Goal: Transaction & Acquisition: Download file/media

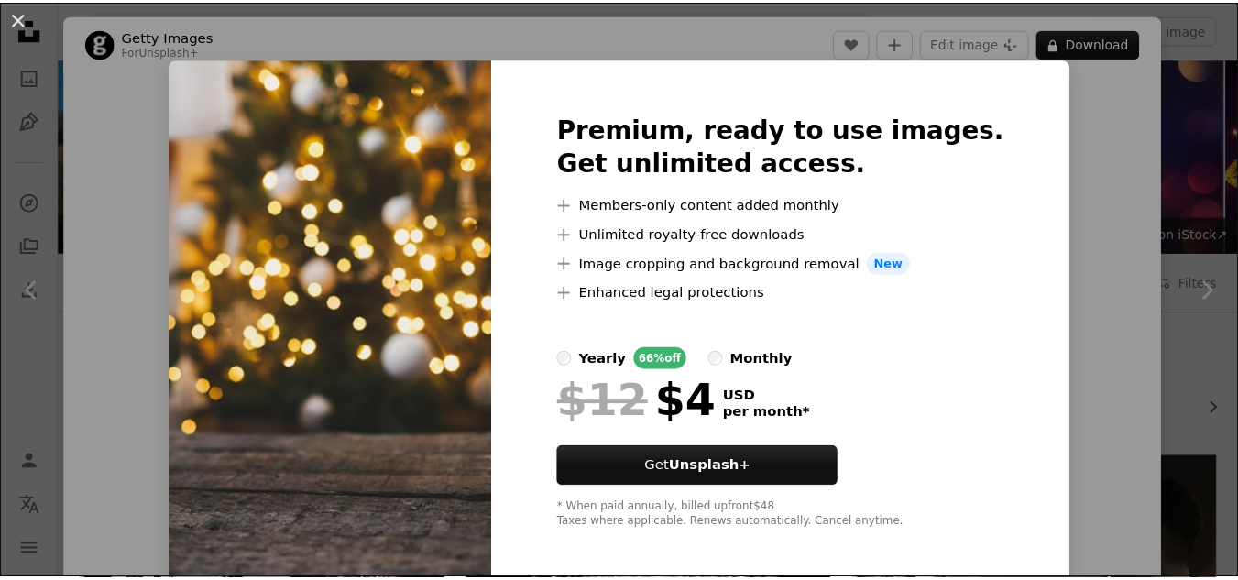
scroll to position [3741, 0]
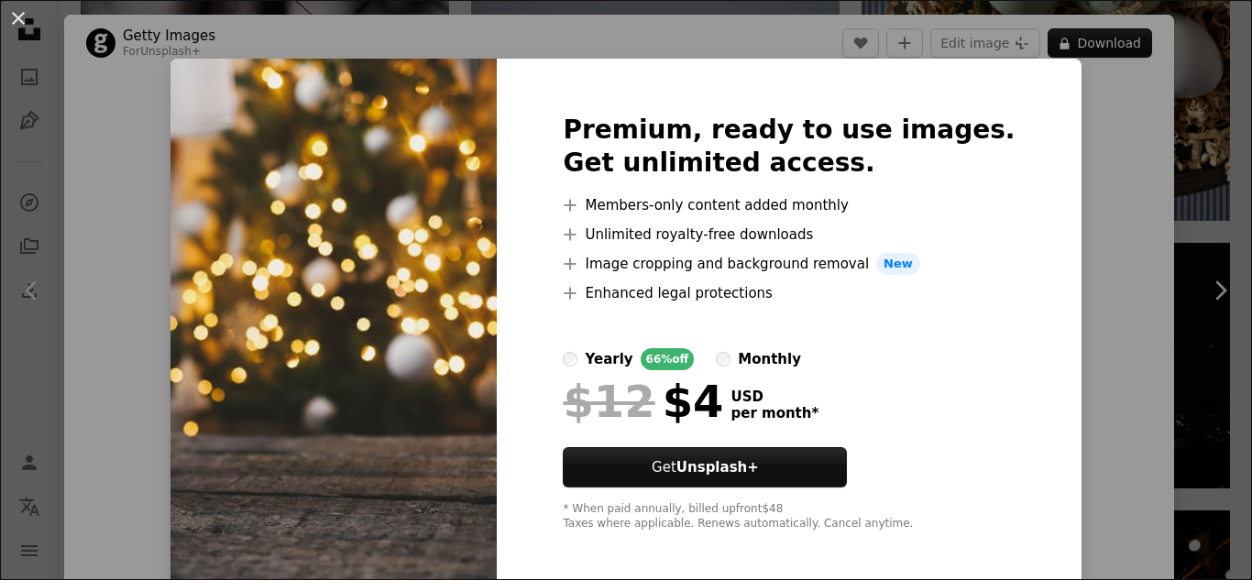
click at [85, 101] on div "An X shape Premium, ready to use images. Get unlimited access. A plus sign Memb…" at bounding box center [626, 290] width 1252 height 580
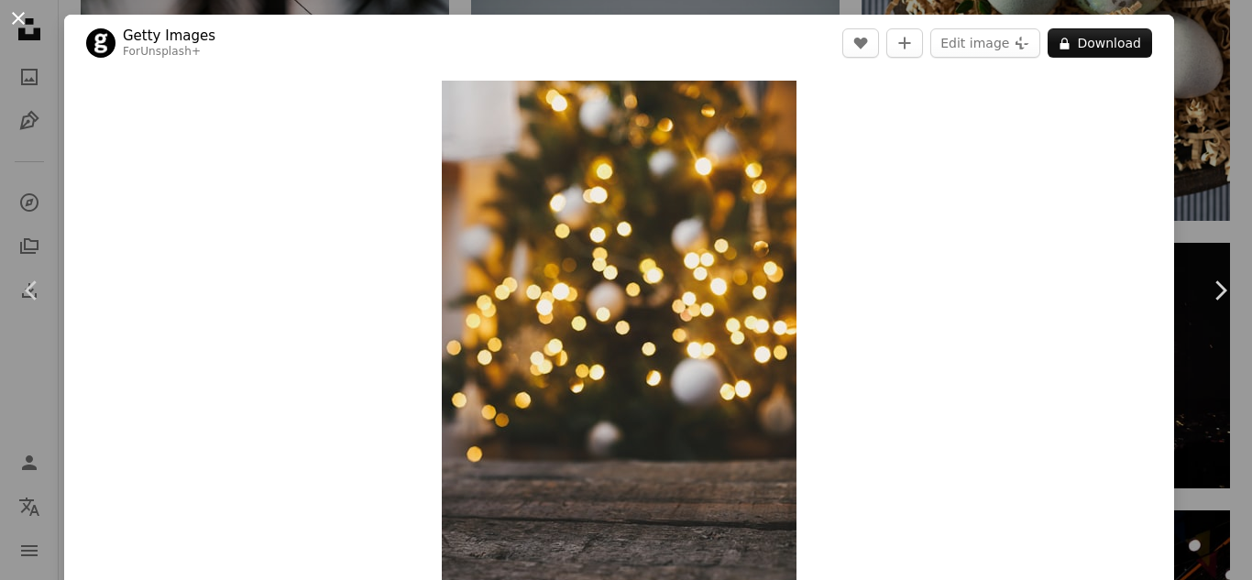
click at [22, 17] on button "An X shape" at bounding box center [18, 18] width 22 height 22
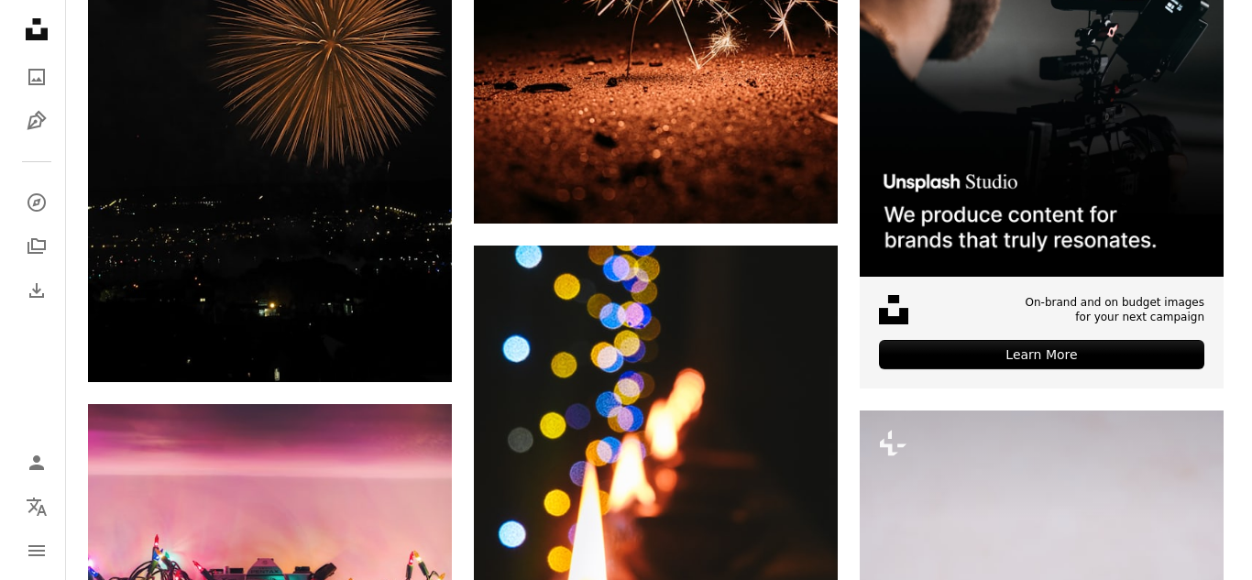
scroll to position [7268, 0]
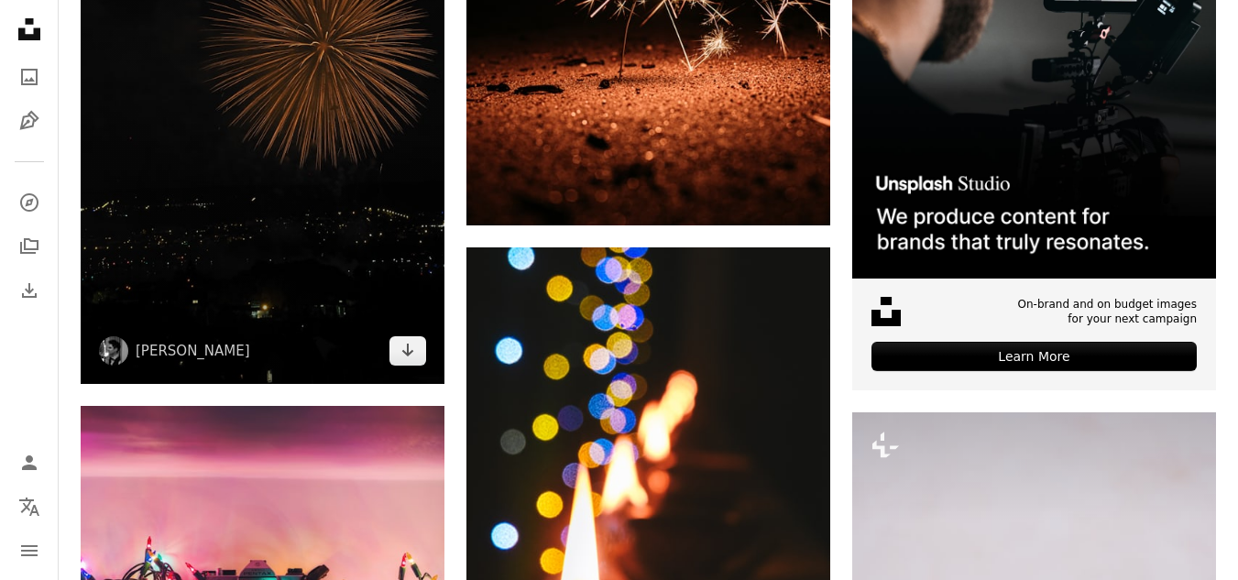
click at [326, 148] on img at bounding box center [263, 131] width 364 height 504
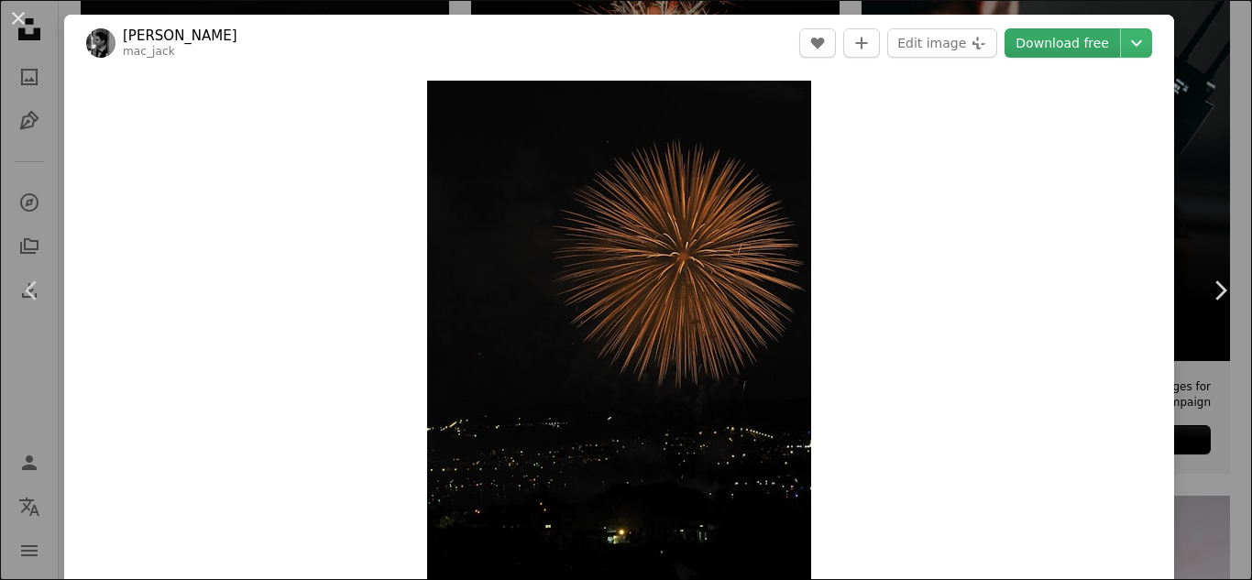
click at [1038, 42] on link "Download free" at bounding box center [1061, 42] width 115 height 29
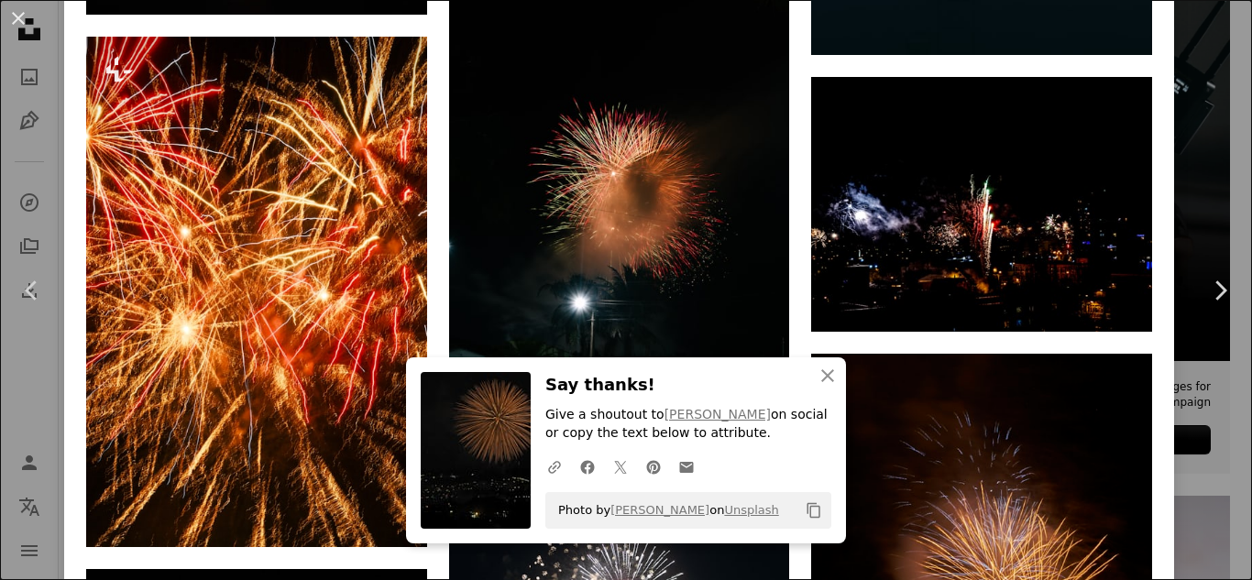
scroll to position [4227, 0]
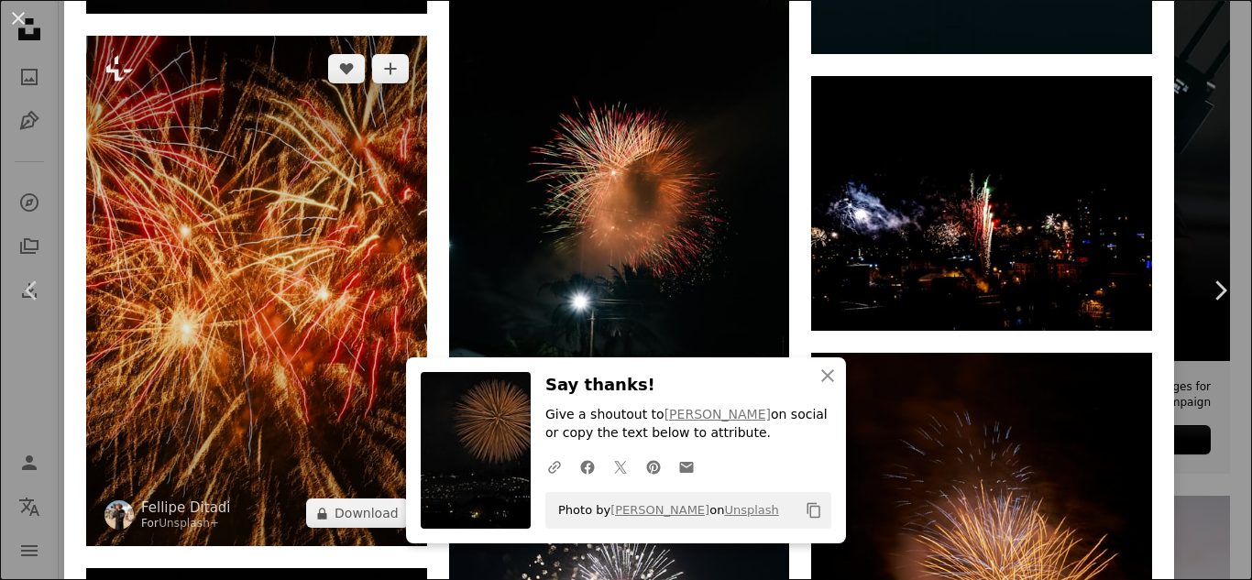
click at [320, 360] on img at bounding box center [256, 291] width 341 height 510
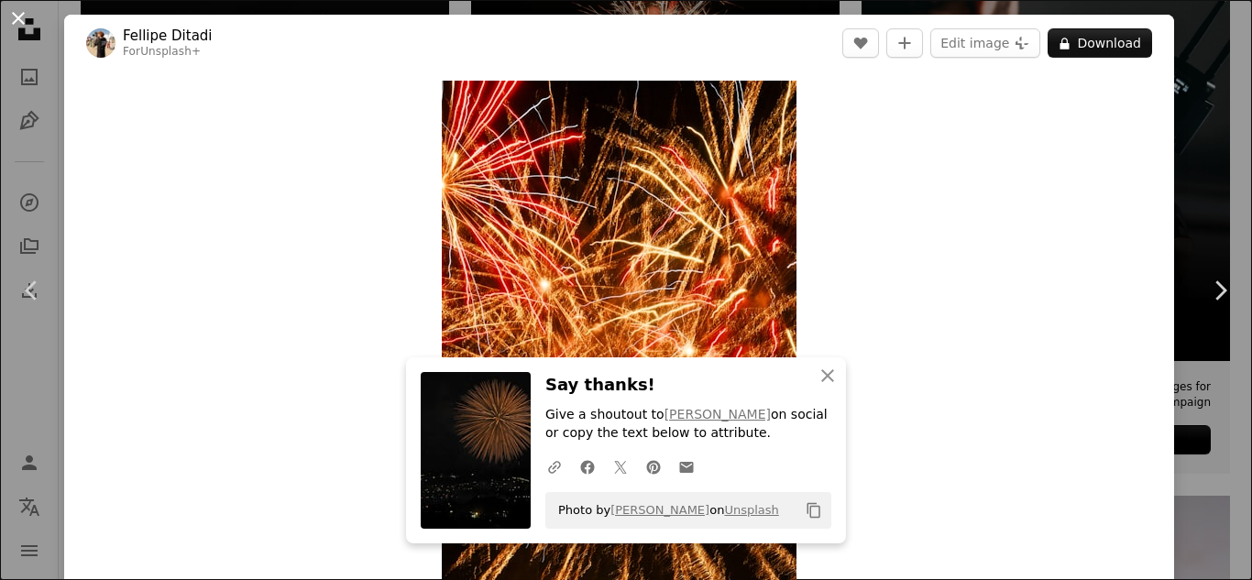
click at [21, 20] on button "An X shape" at bounding box center [18, 18] width 22 height 22
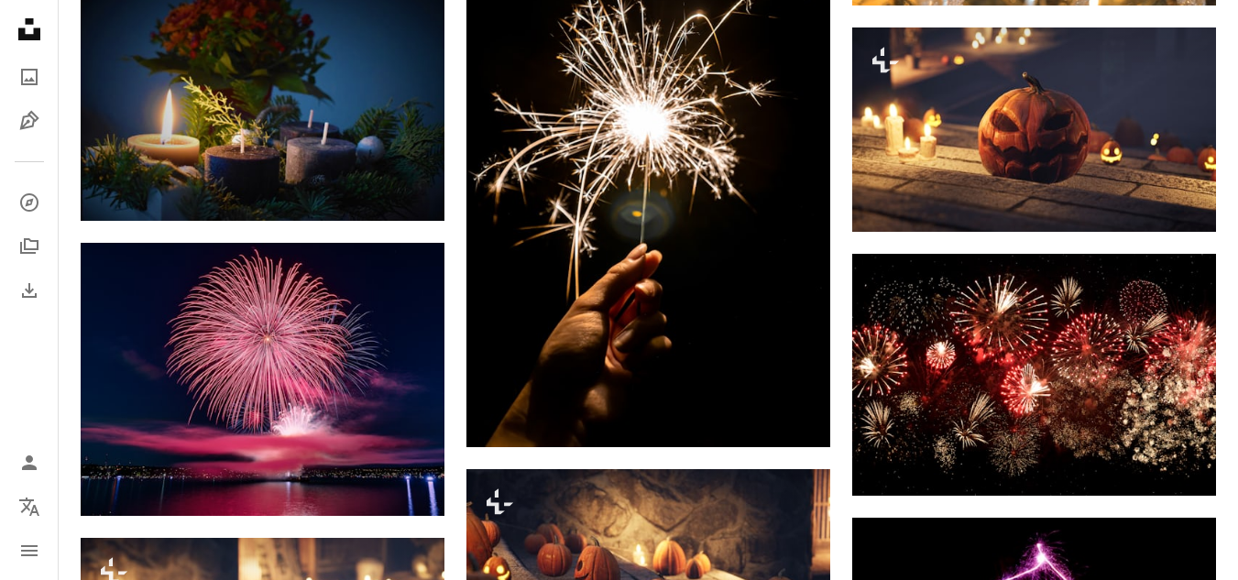
scroll to position [9014, 0]
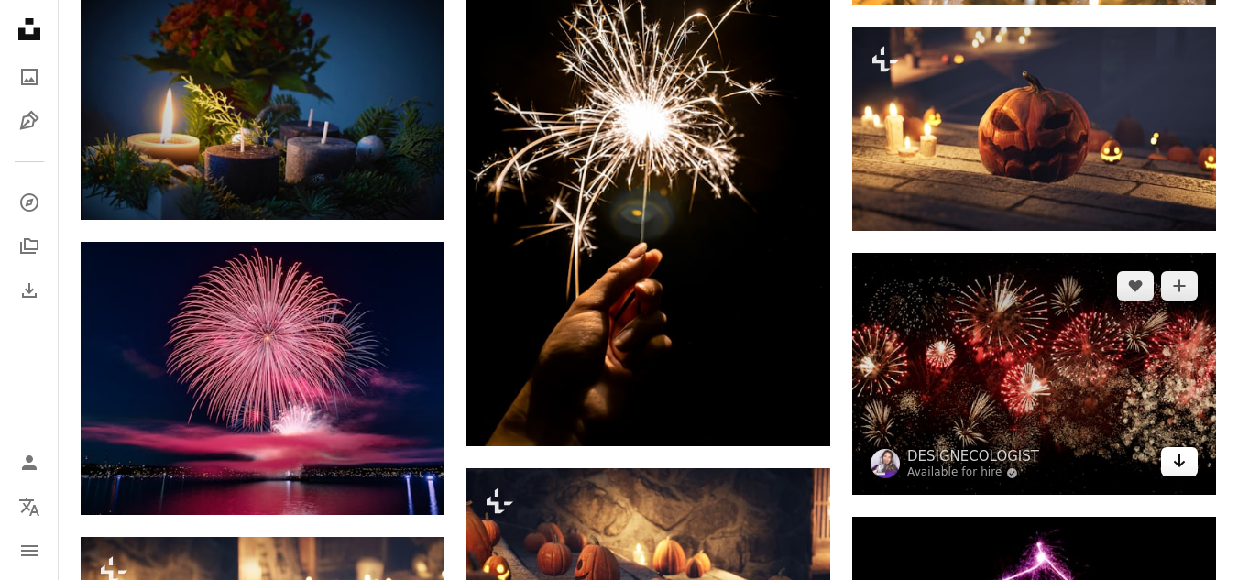
click at [1183, 473] on link "Arrow pointing down" at bounding box center [1179, 461] width 37 height 29
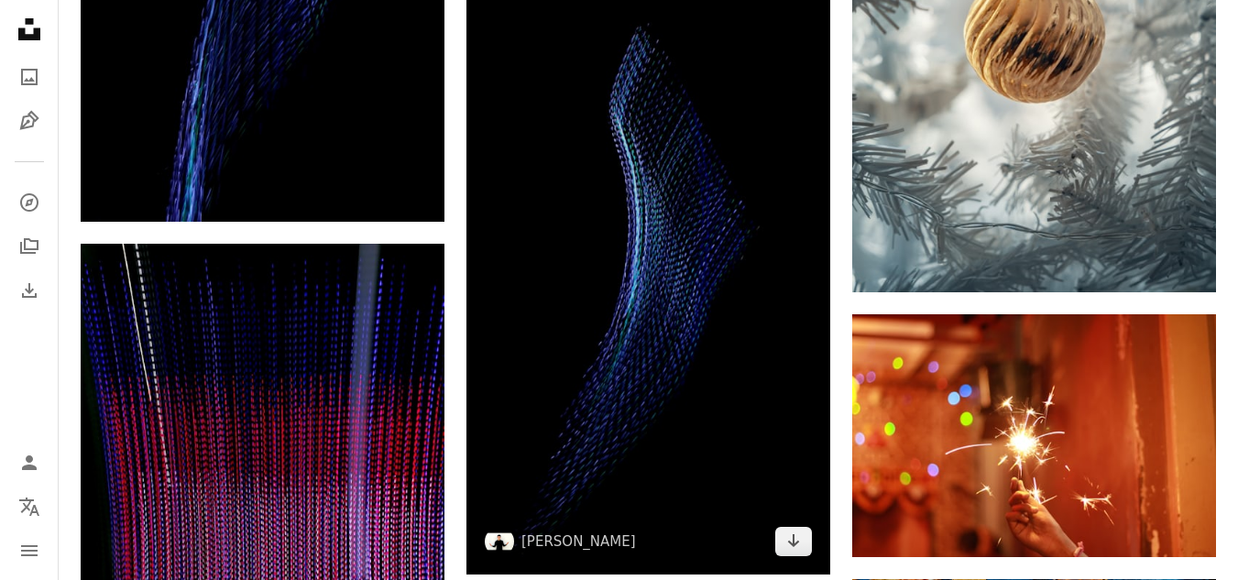
scroll to position [14901, 0]
